Goal: Find specific page/section: Find specific page/section

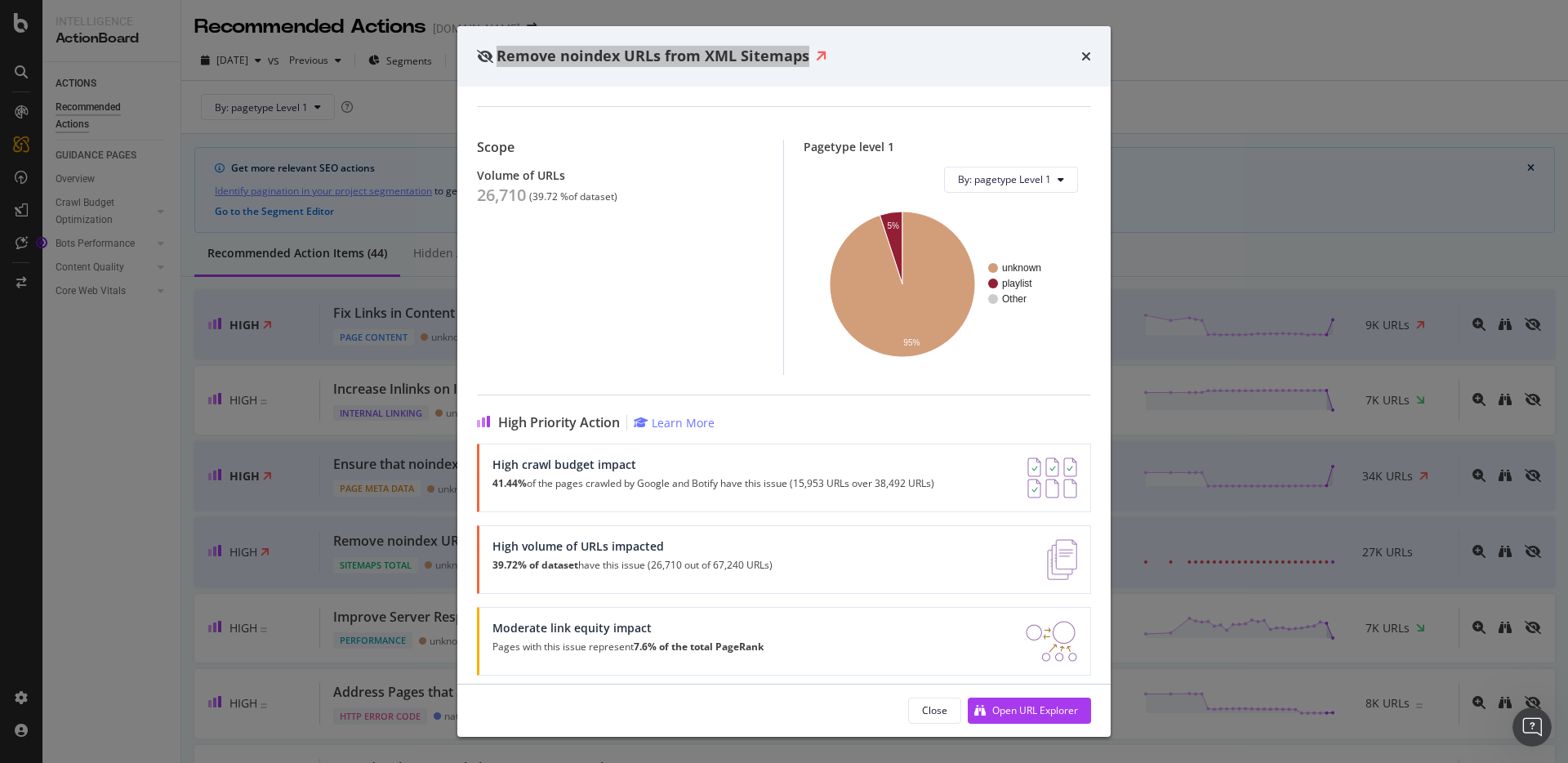
scroll to position [85, 0]
click at [1090, 57] on icon "times" at bounding box center [1086, 56] width 10 height 13
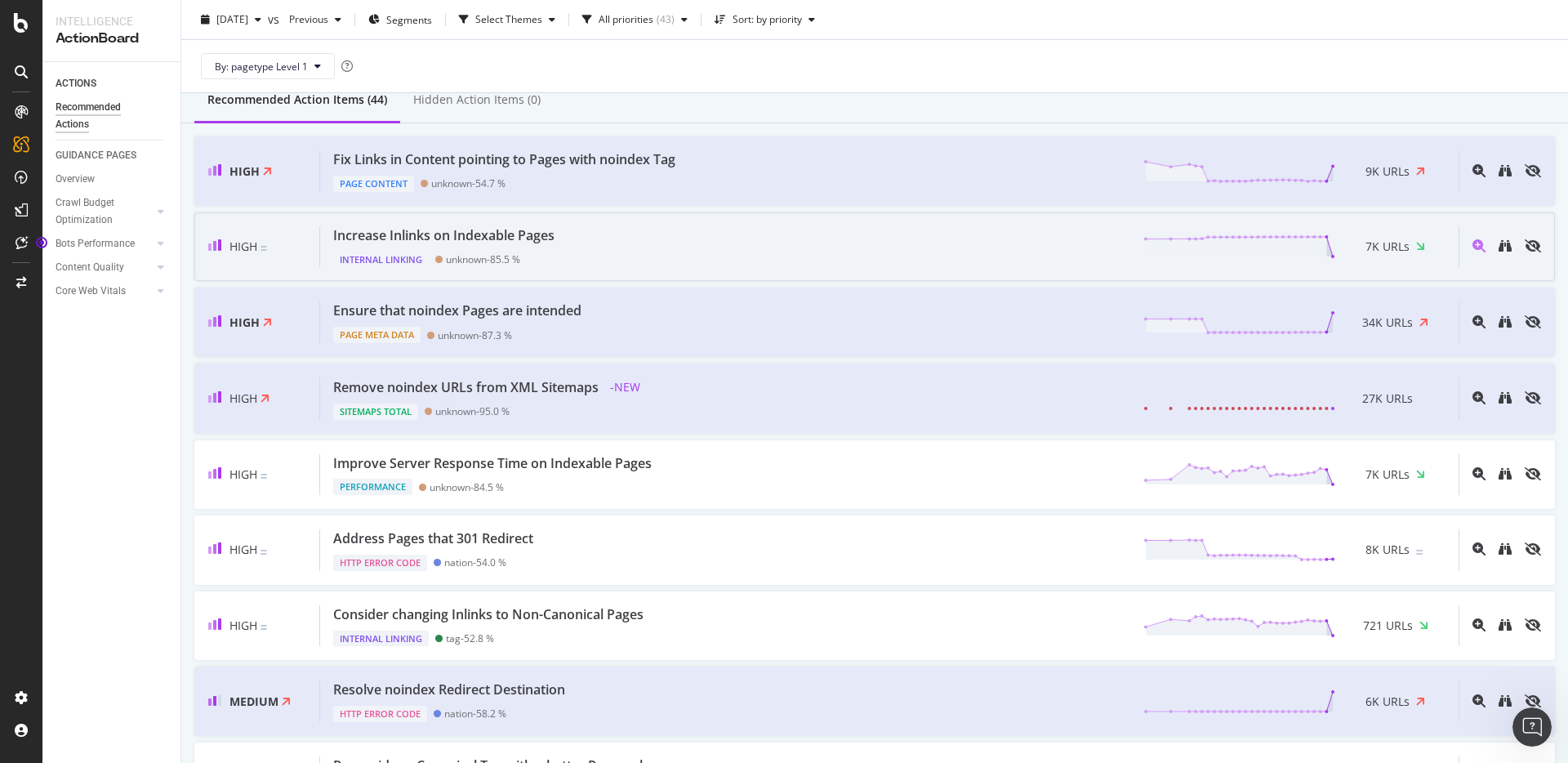
scroll to position [155, 0]
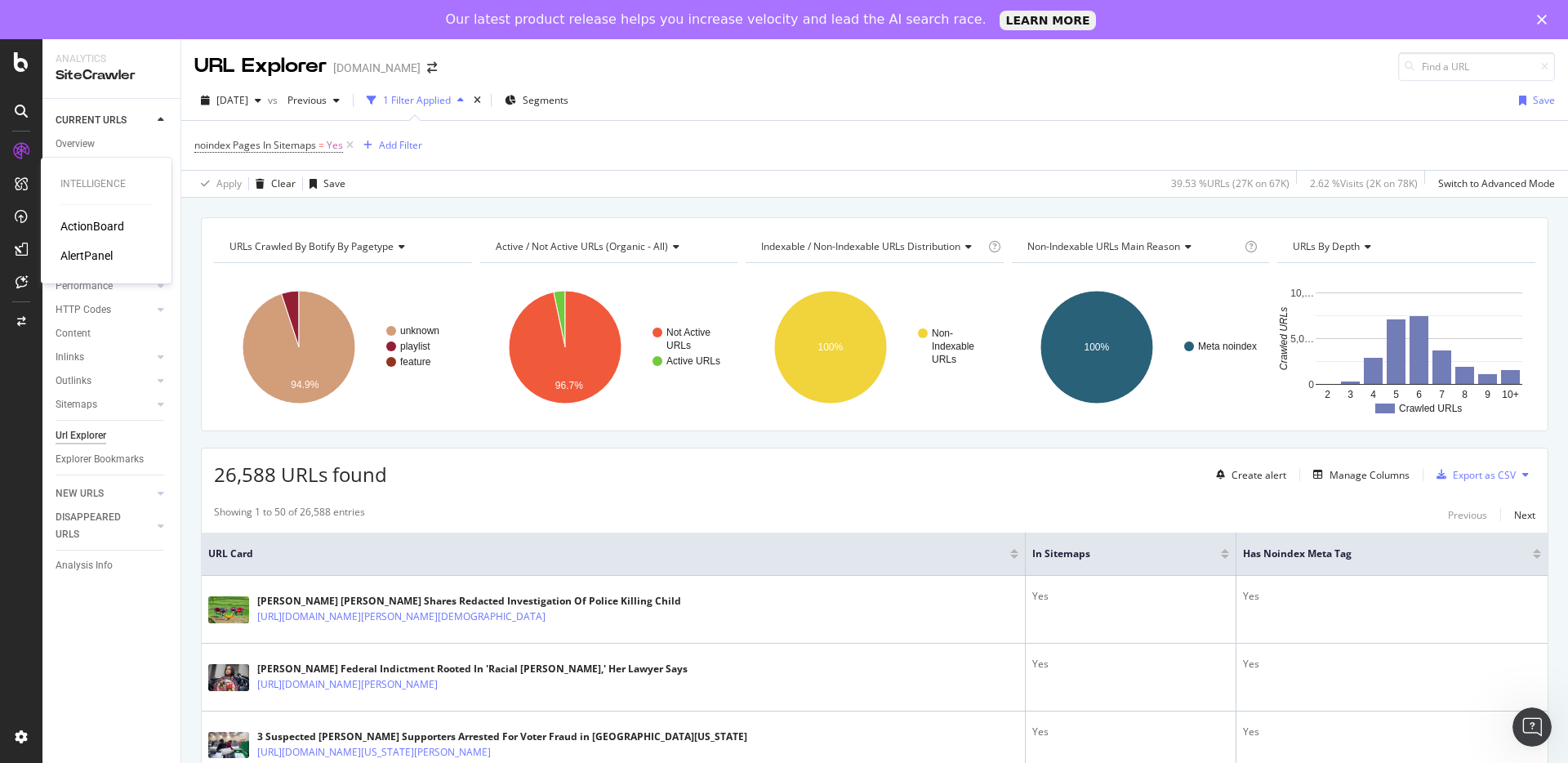
click at [75, 218] on div "ActionBoard" at bounding box center [93, 226] width 64 height 16
